Goal: Information Seeking & Learning: Learn about a topic

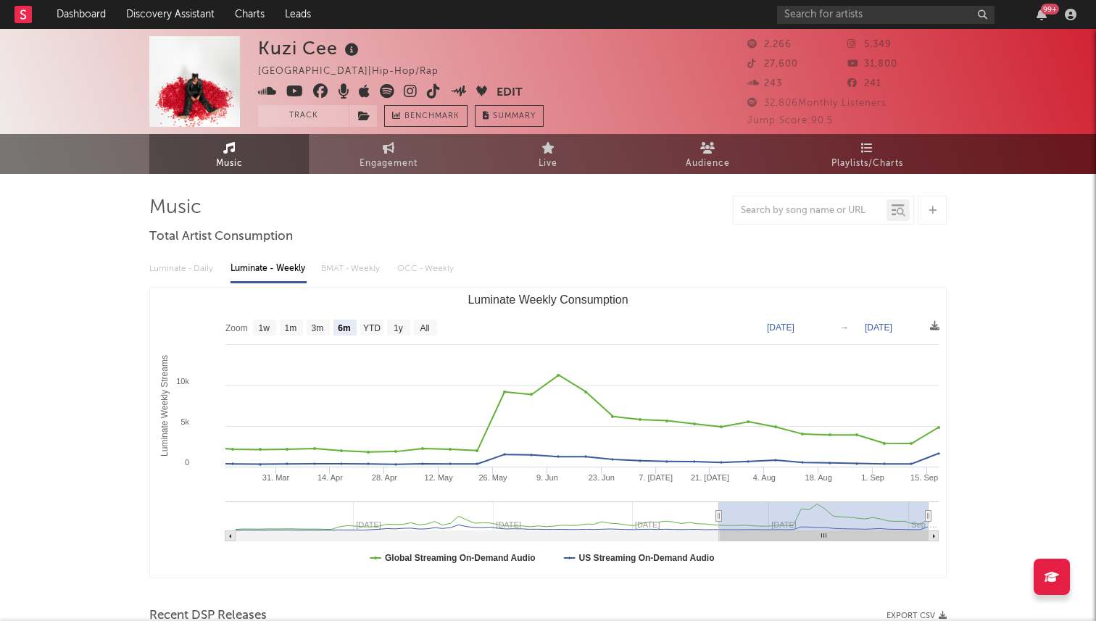
select select "6m"
click at [853, 11] on input "text" at bounding box center [886, 15] width 218 height 18
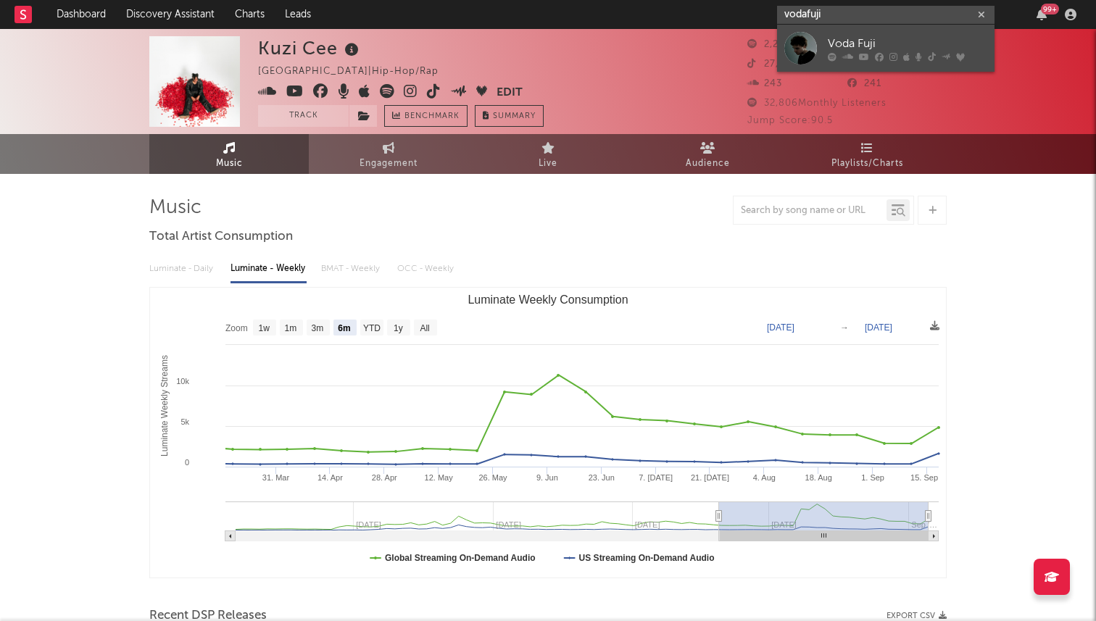
type input "vodafuji"
click at [792, 40] on div at bounding box center [801, 48] width 33 height 33
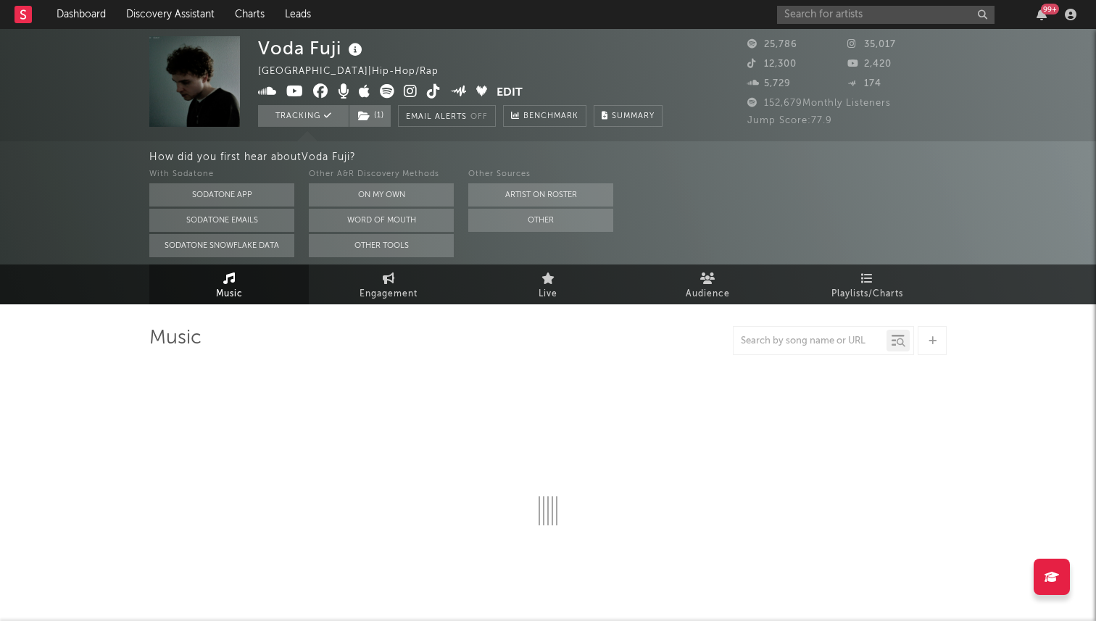
select select "6m"
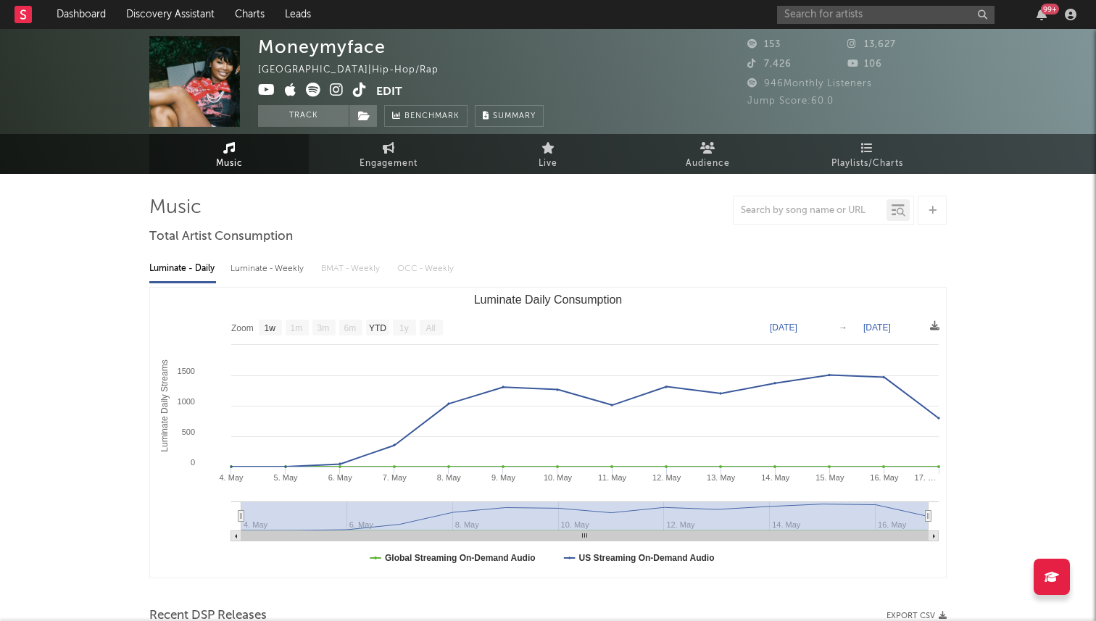
select select "1w"
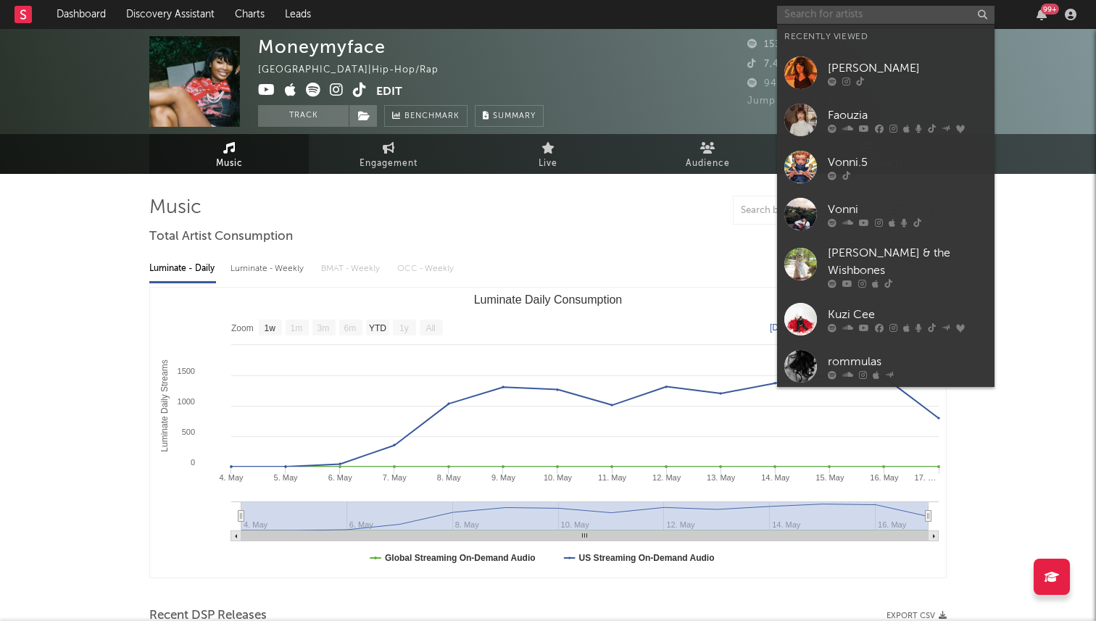
click at [802, 17] on input "text" at bounding box center [886, 15] width 218 height 18
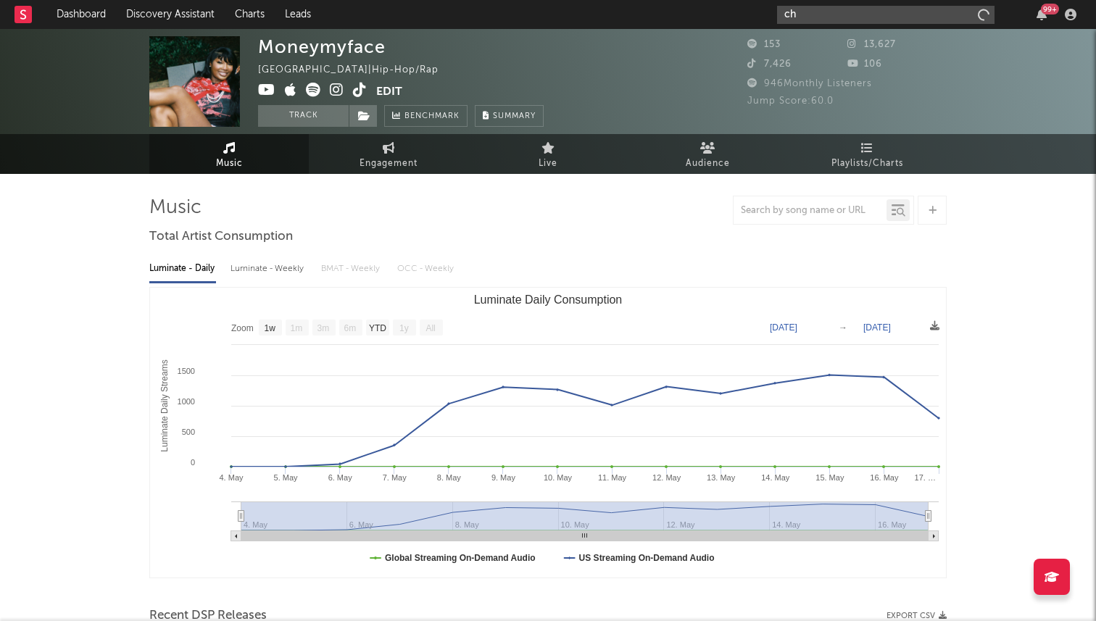
type input "c"
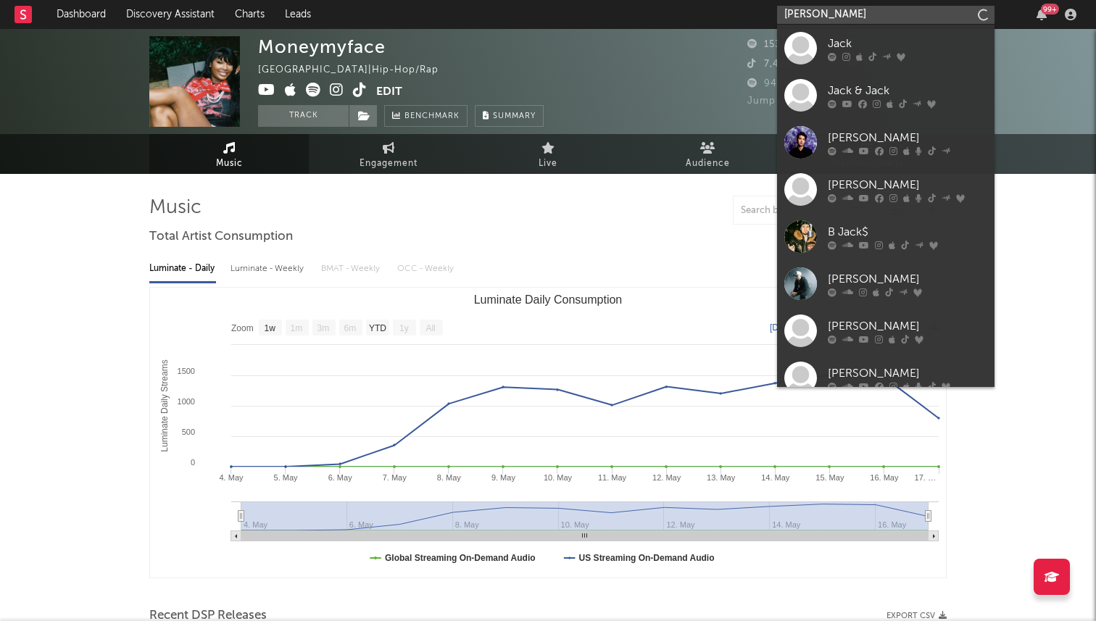
type input "[PERSON_NAME]"
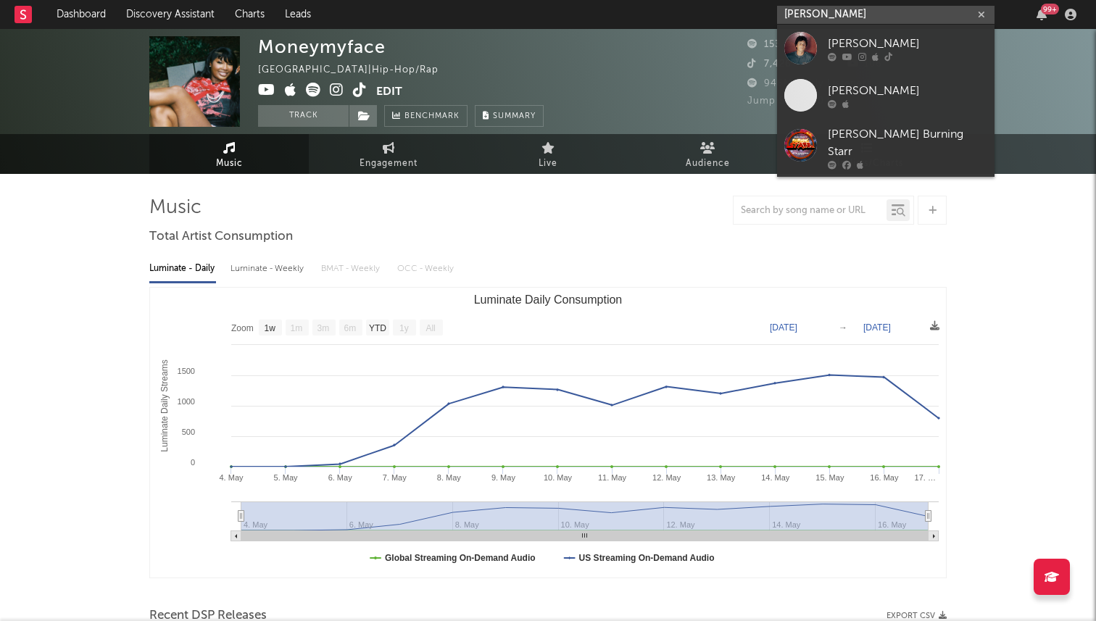
drag, startPoint x: 848, startPoint y: 12, endPoint x: 753, endPoint y: 9, distance: 95.0
click at [753, 11] on nav "Dashboard Discovery Assistant Charts Leads [PERSON_NAME] 99 +" at bounding box center [548, 14] width 1096 height 29
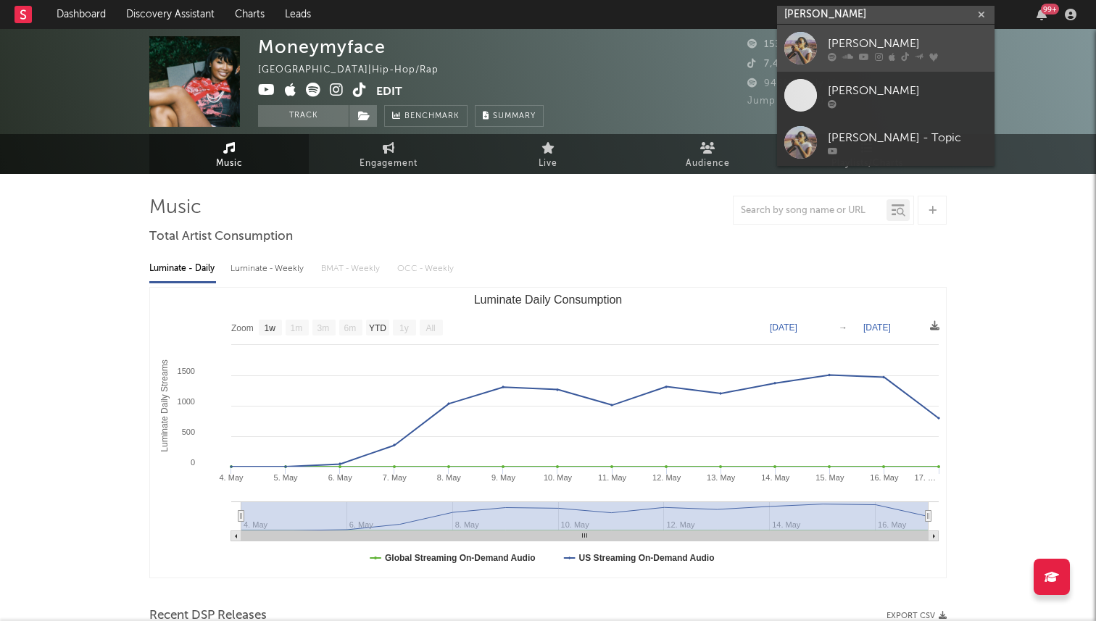
type input "[PERSON_NAME]"
click at [797, 49] on div at bounding box center [801, 48] width 33 height 33
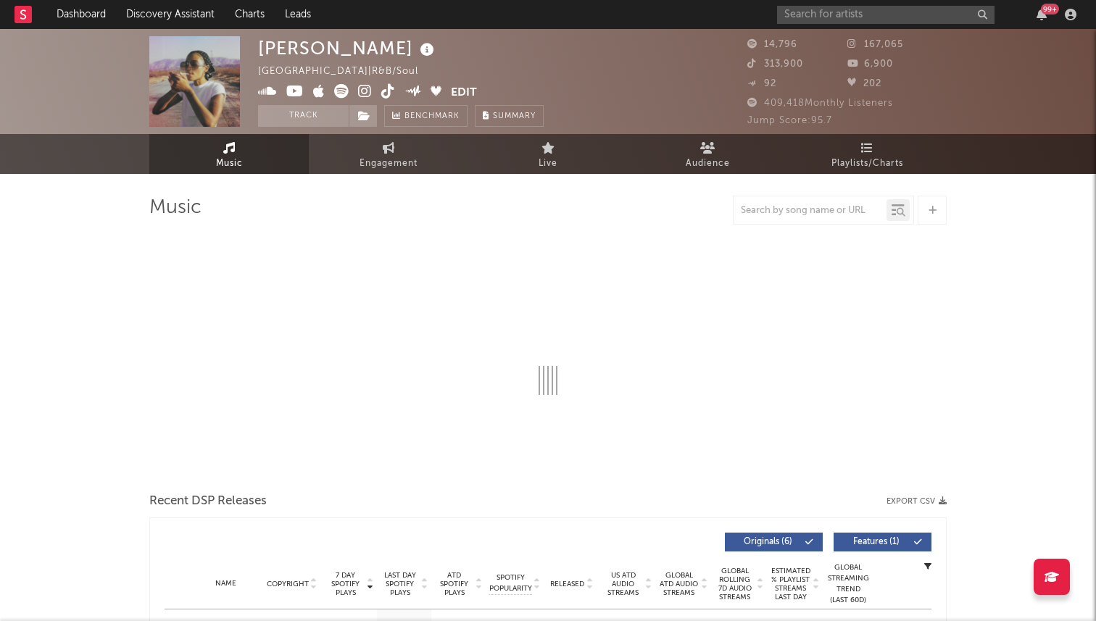
click at [384, 98] on icon at bounding box center [388, 91] width 14 height 15
select select "6m"
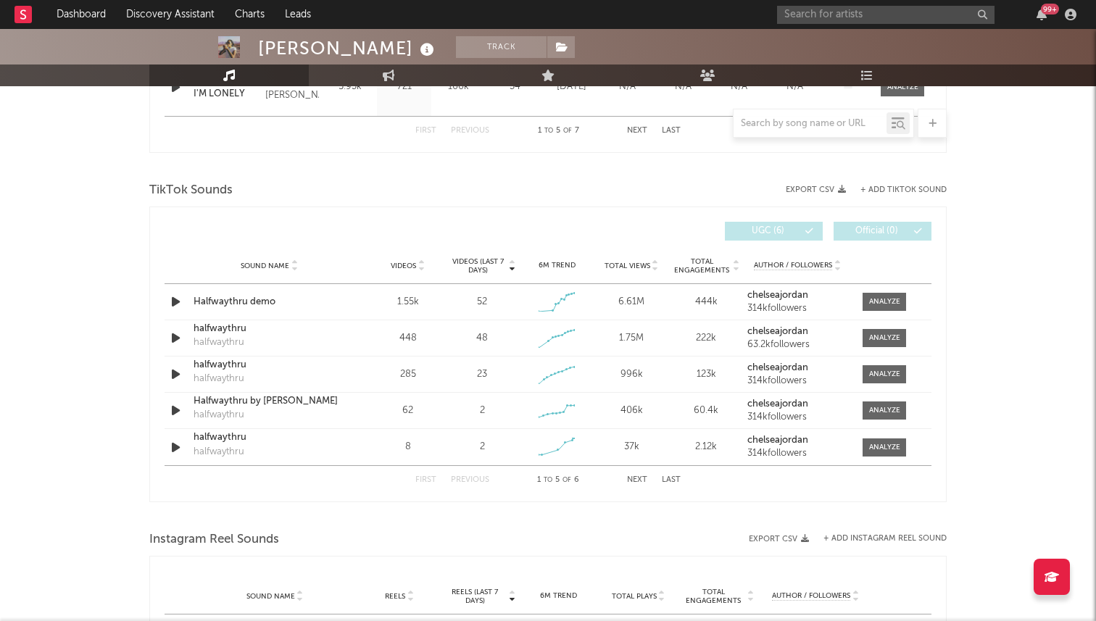
scroll to position [890, 0]
